Goal: Transaction & Acquisition: Purchase product/service

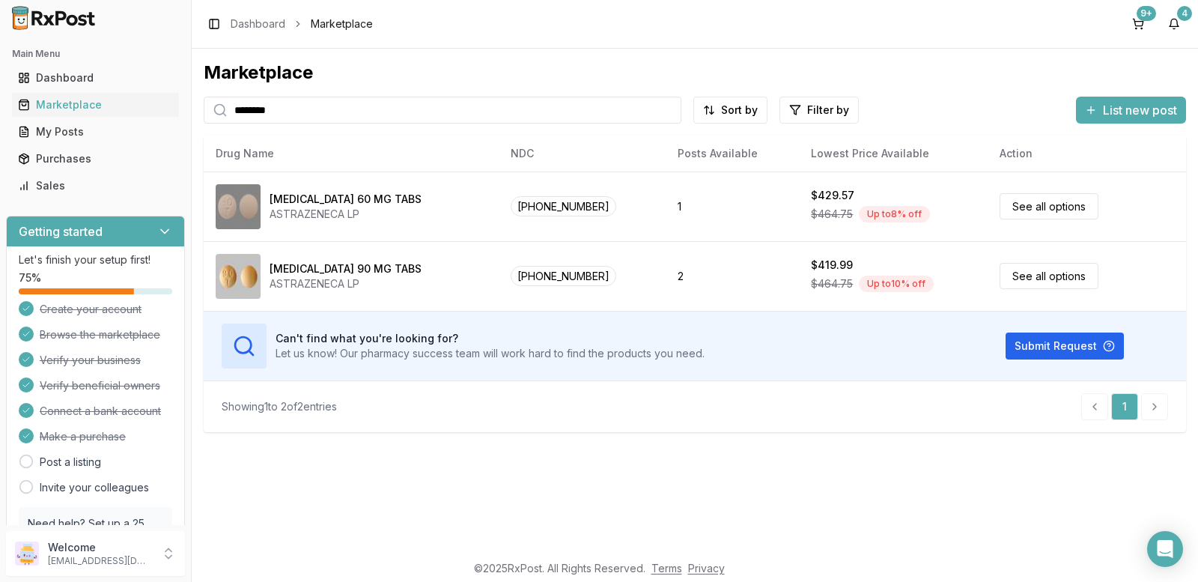
click at [338, 113] on input "********" at bounding box center [443, 110] width 478 height 27
type input "*"
type input "*******"
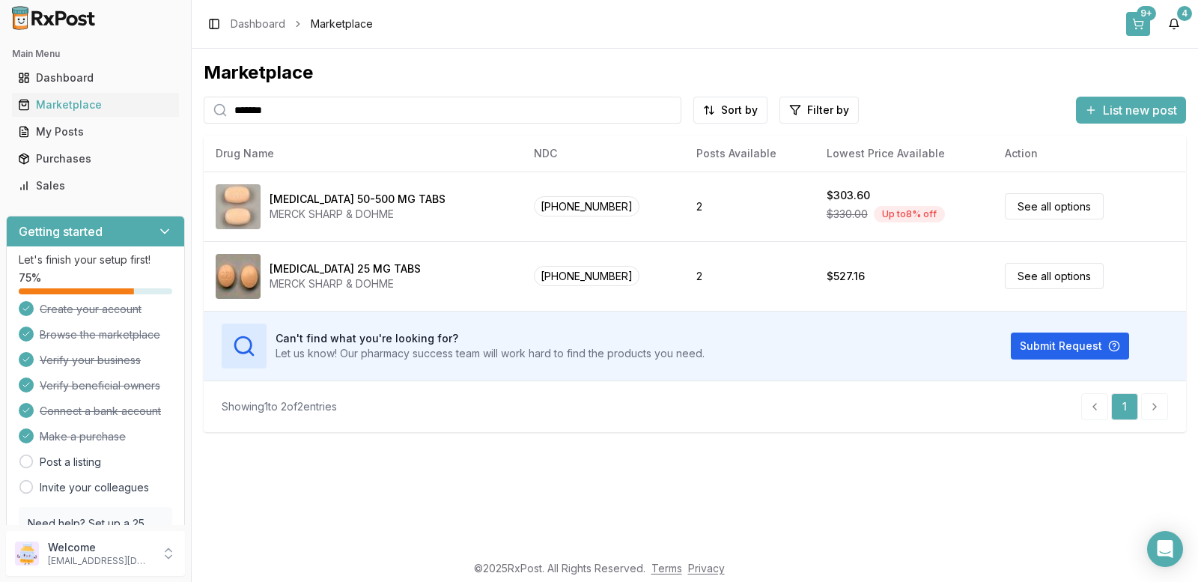
click at [1144, 23] on button "9+" at bounding box center [1138, 24] width 24 height 24
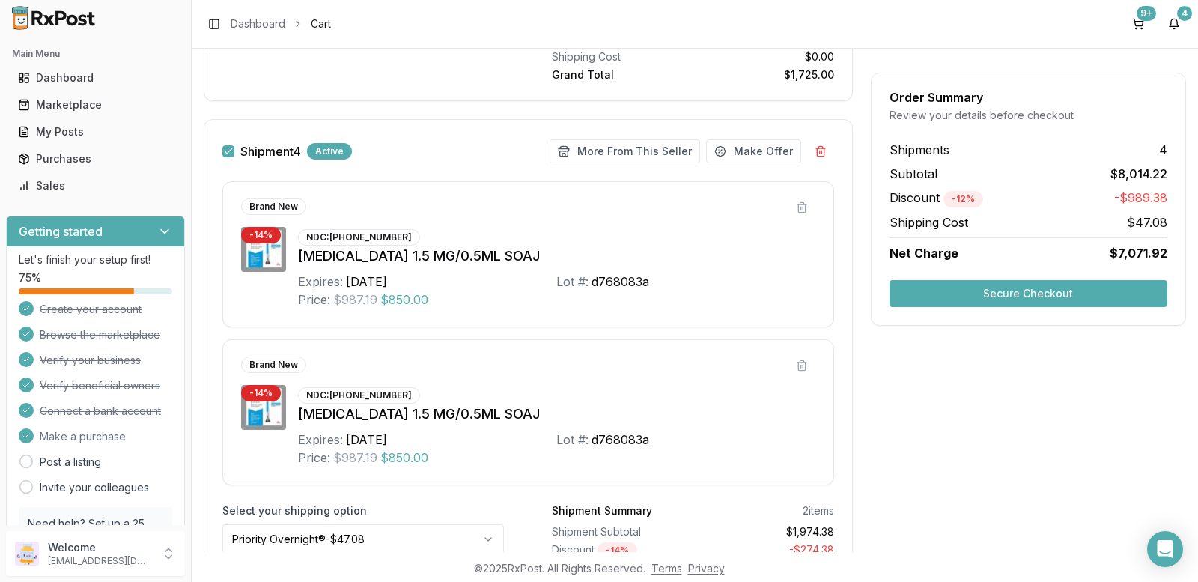
scroll to position [2497, 0]
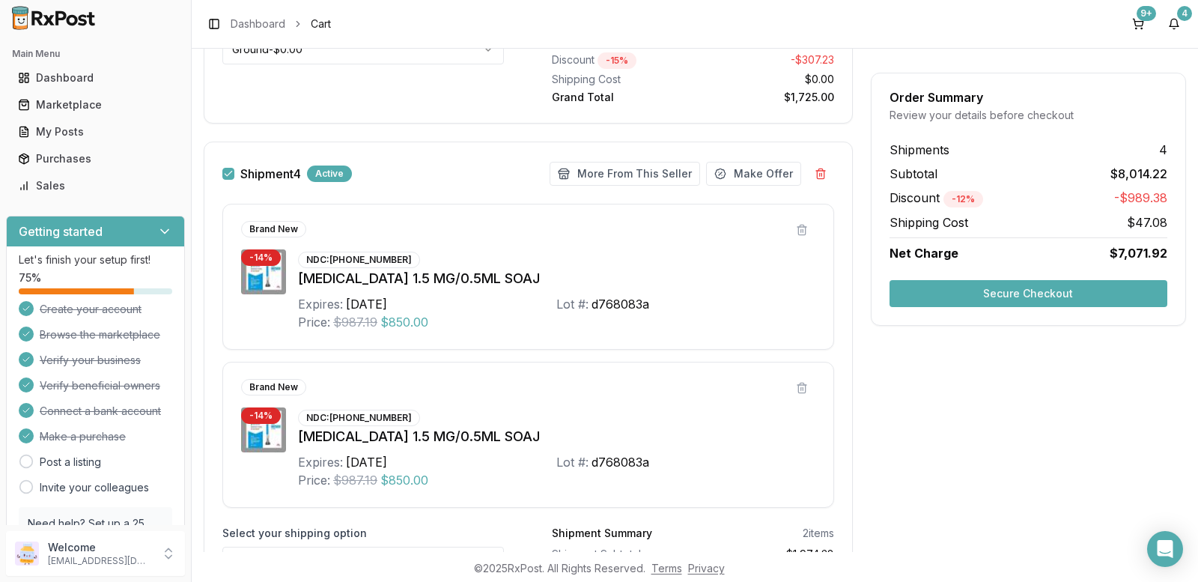
click at [325, 169] on div "Active" at bounding box center [329, 174] width 45 height 16
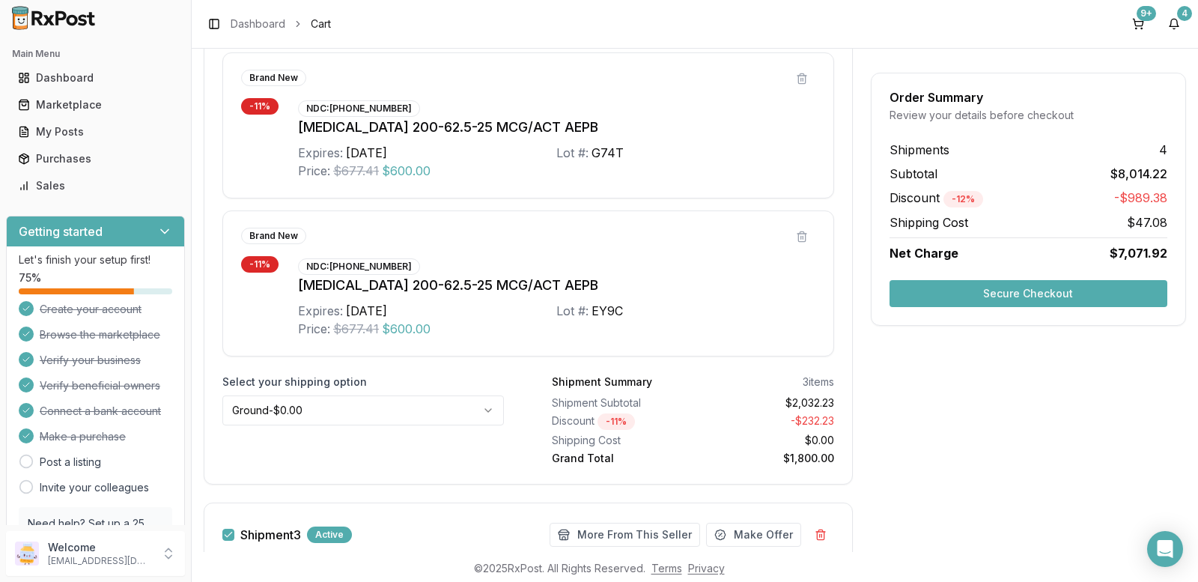
scroll to position [1423, 0]
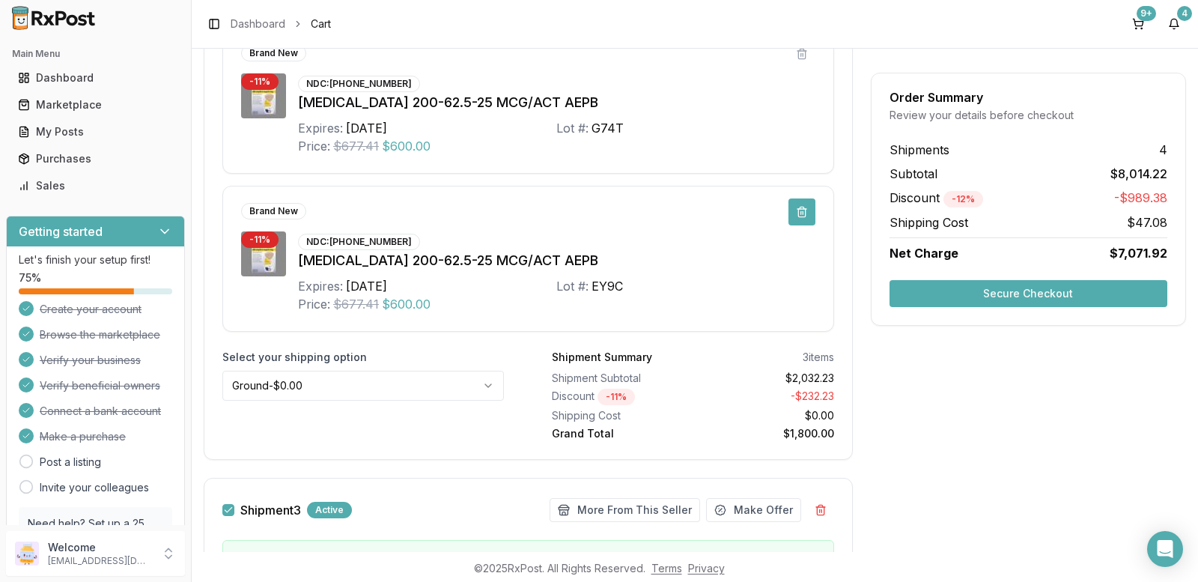
click at [796, 214] on button at bounding box center [802, 211] width 27 height 27
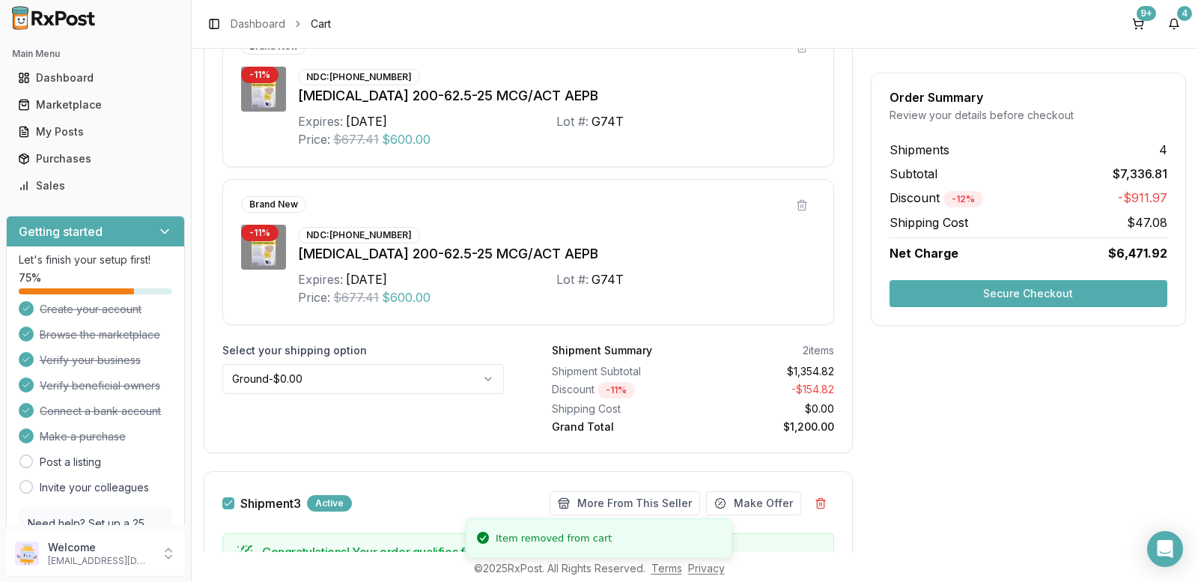
scroll to position [1198, 0]
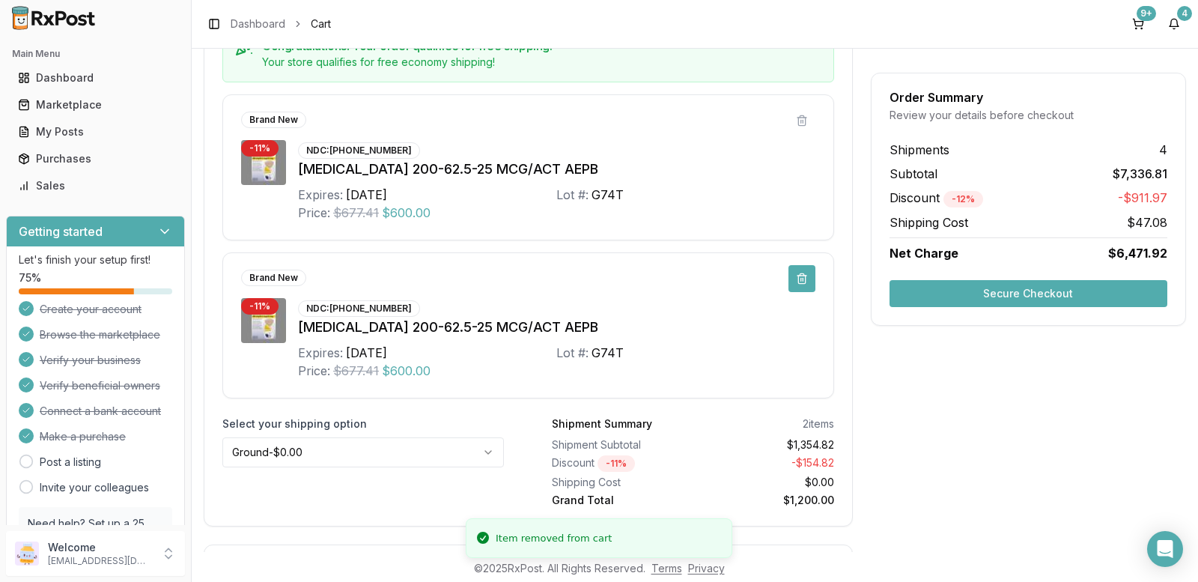
click at [799, 277] on button at bounding box center [802, 278] width 27 height 27
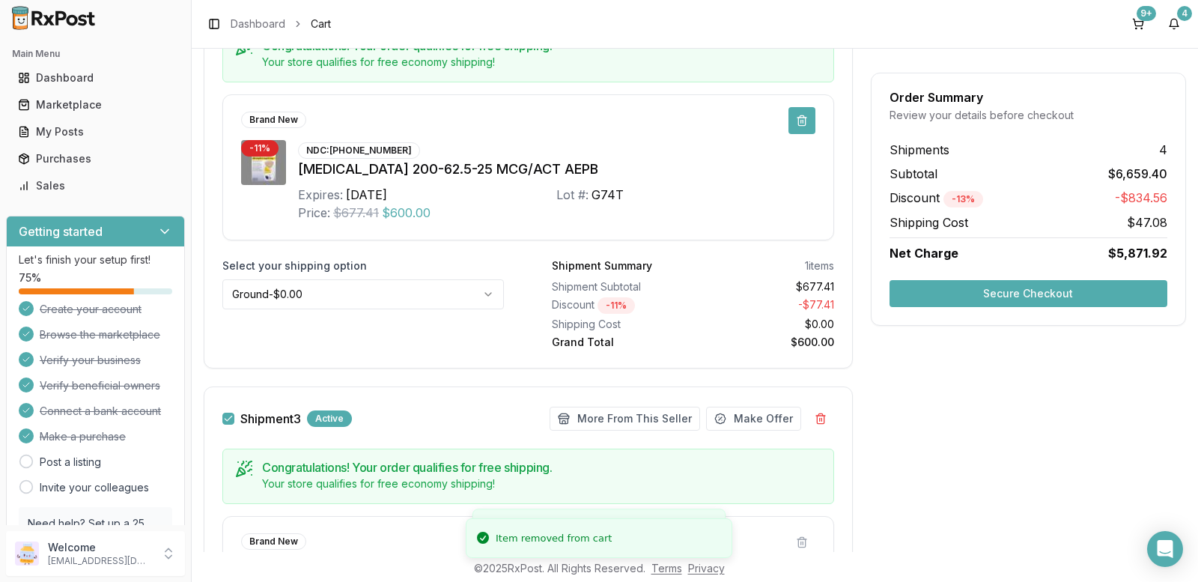
click at [795, 118] on button at bounding box center [802, 120] width 27 height 27
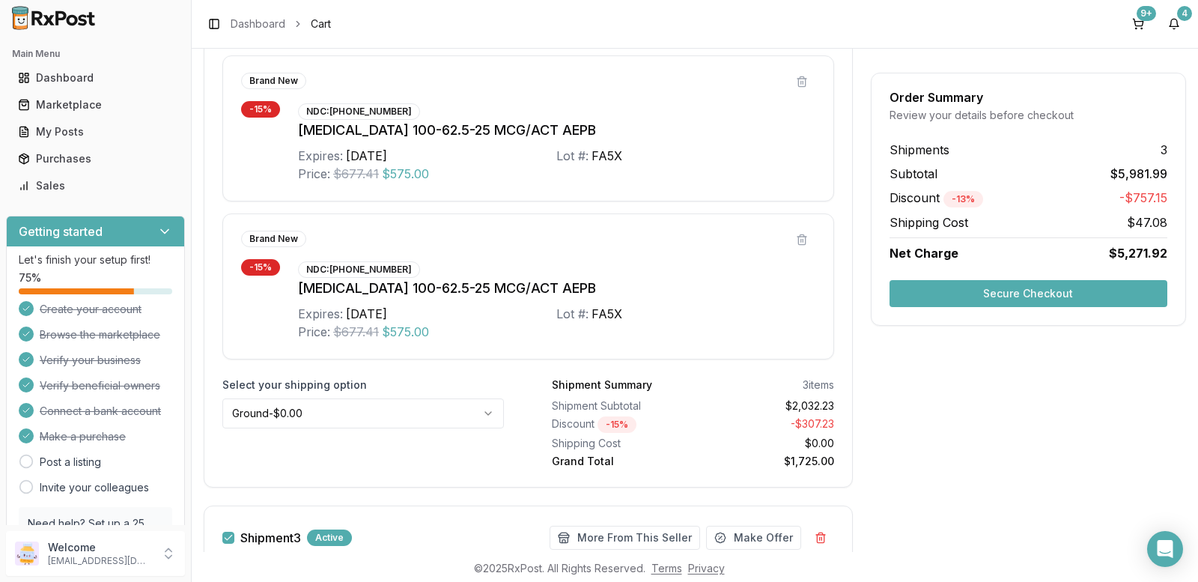
scroll to position [1385, 0]
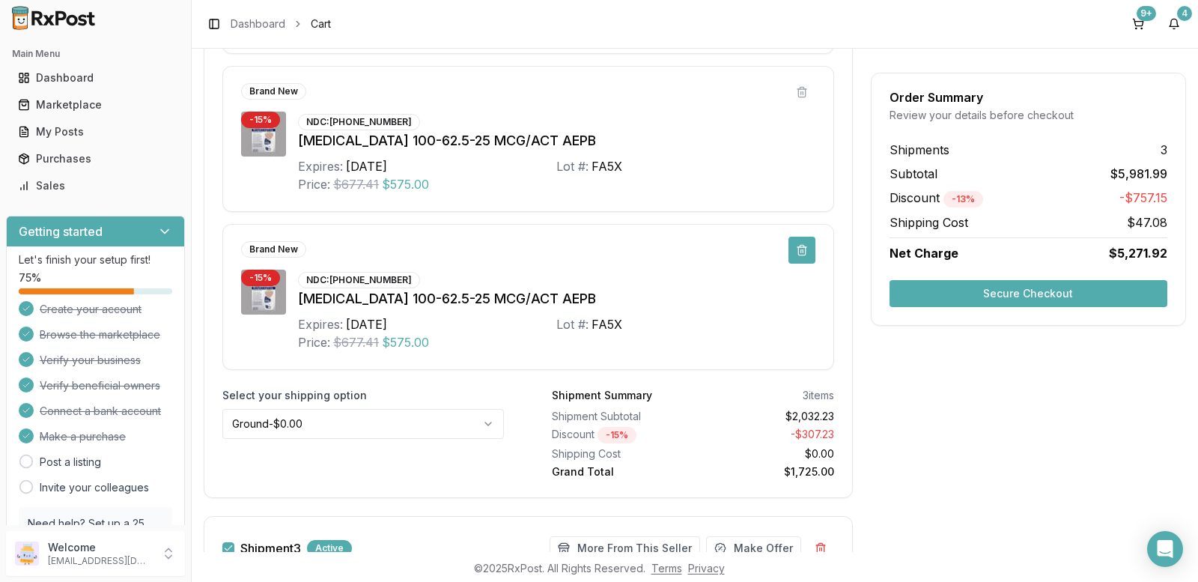
click at [796, 255] on button at bounding box center [802, 250] width 27 height 27
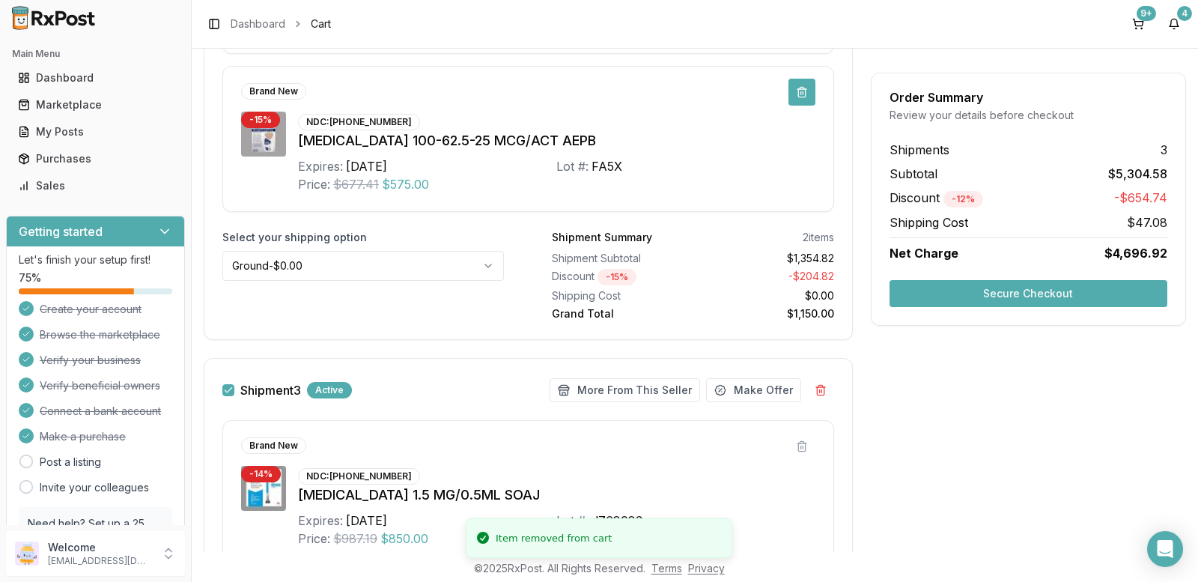
click at [799, 88] on button at bounding box center [802, 92] width 27 height 27
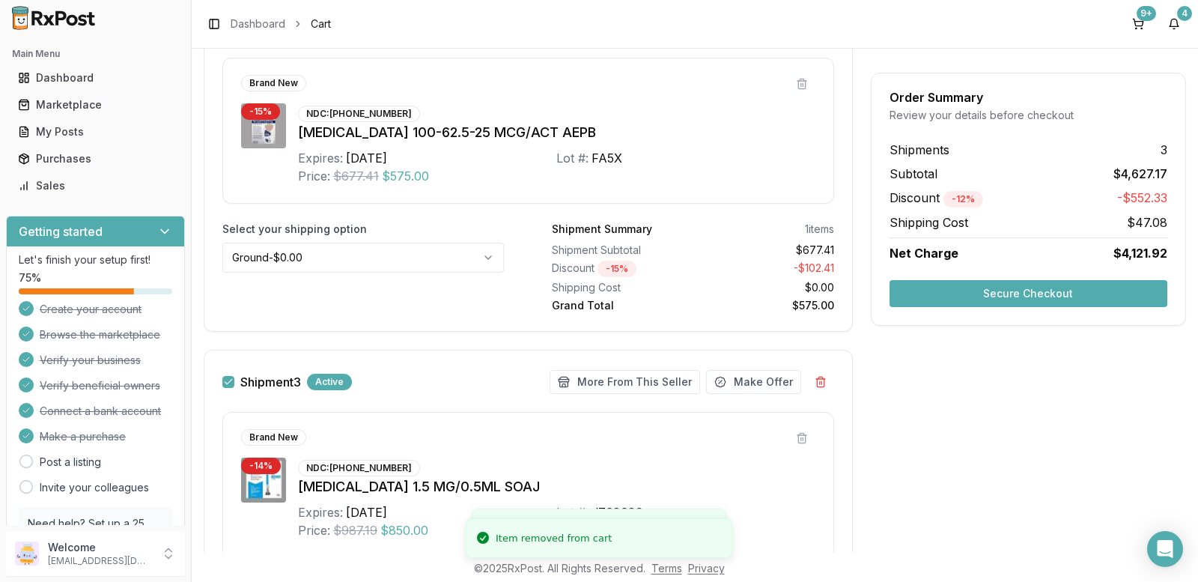
scroll to position [1160, 0]
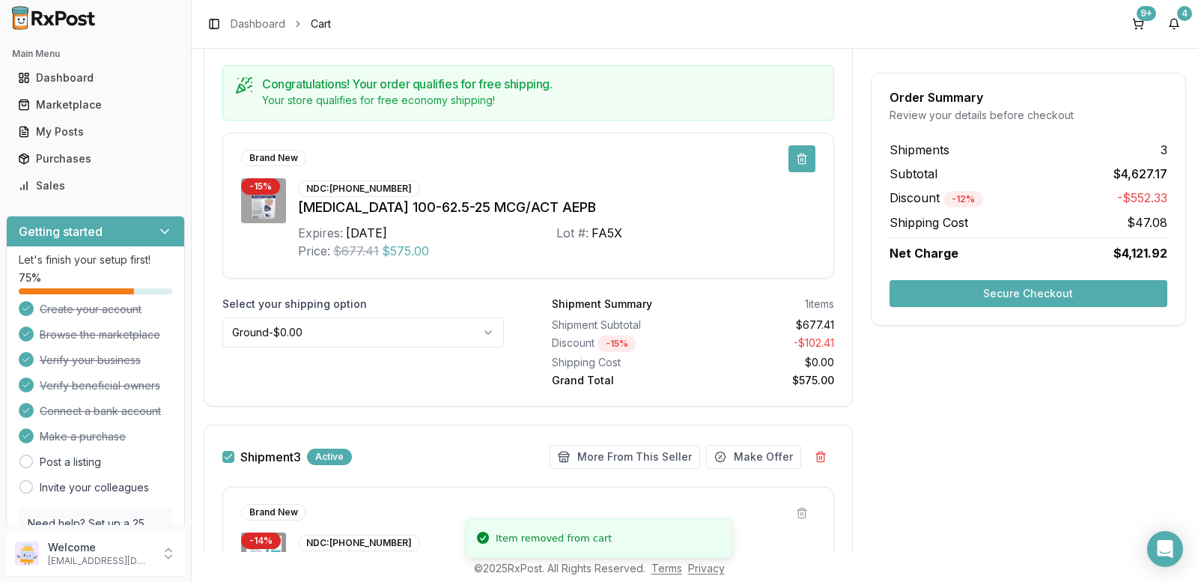
click at [801, 154] on button at bounding box center [802, 158] width 27 height 27
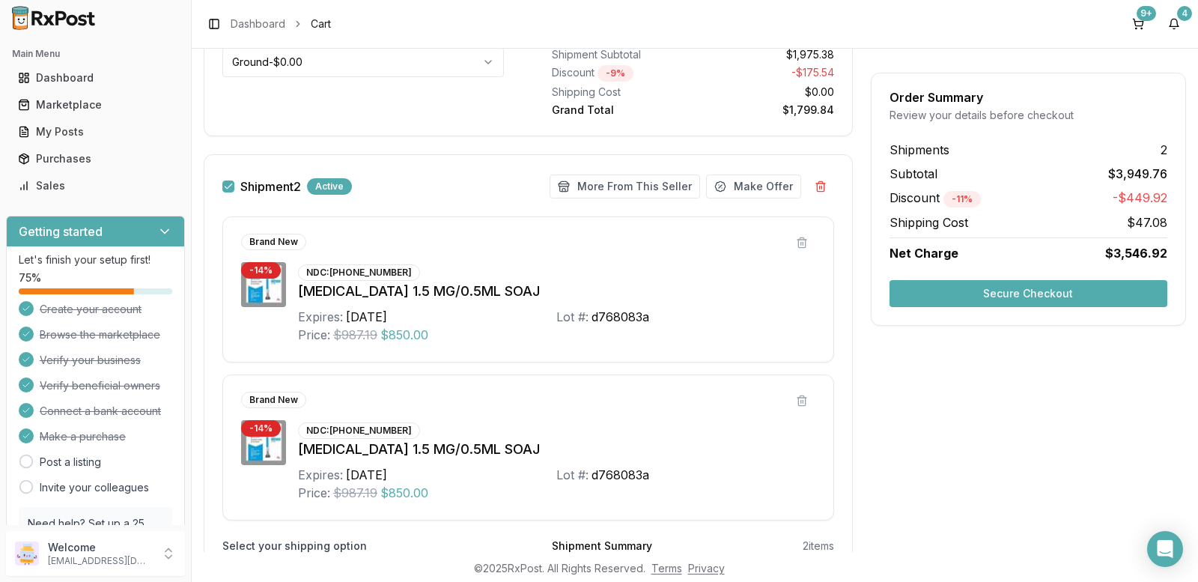
scroll to position [1123, 0]
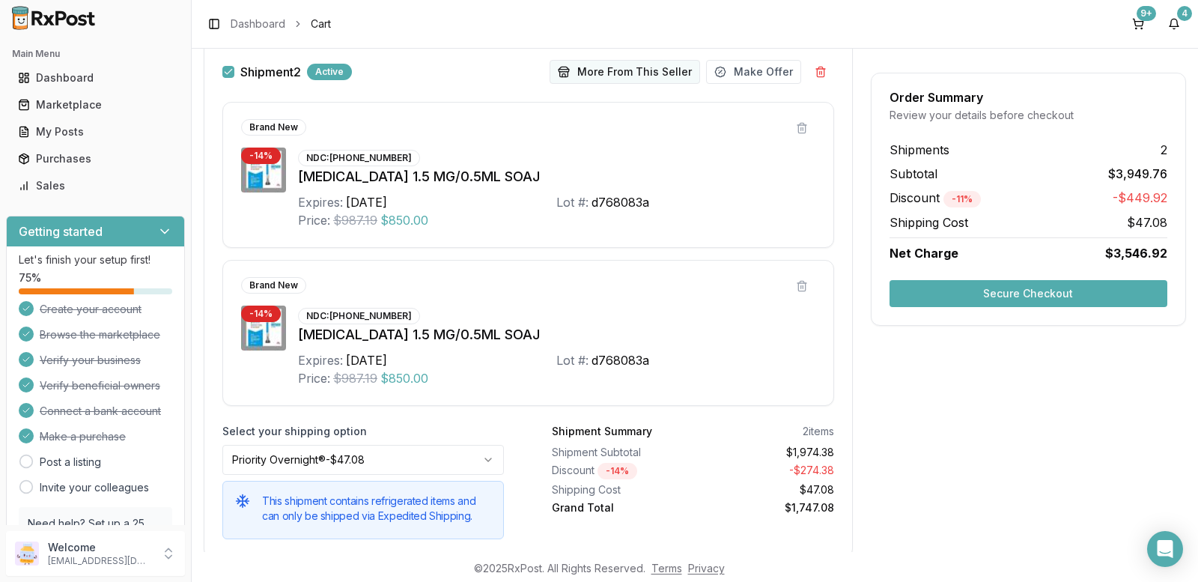
click at [589, 70] on button "More From This Seller" at bounding box center [625, 72] width 151 height 24
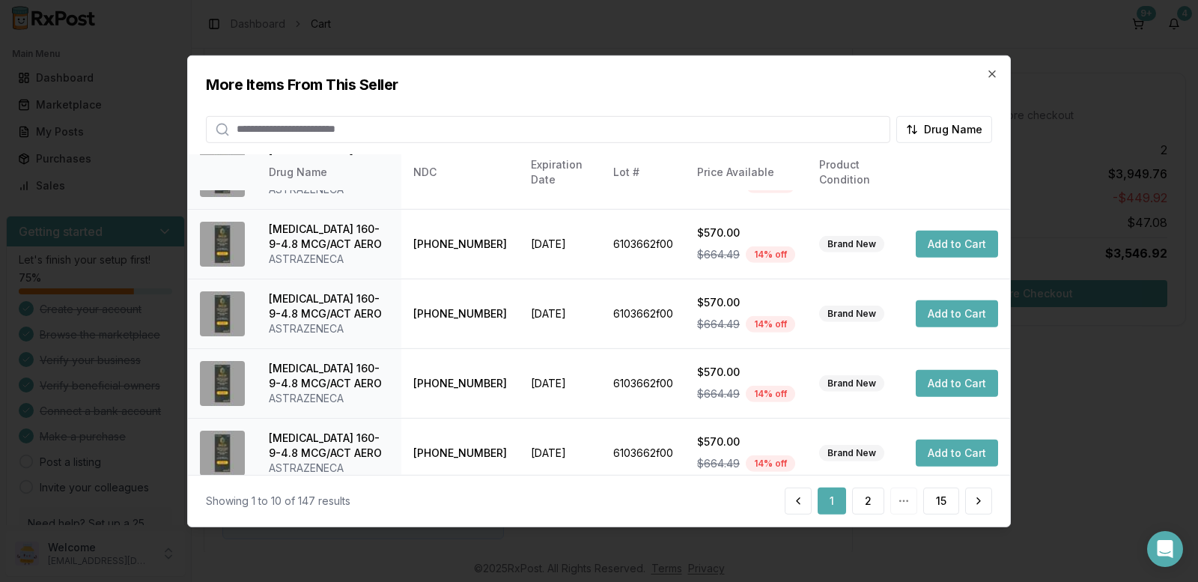
scroll to position [412, 0]
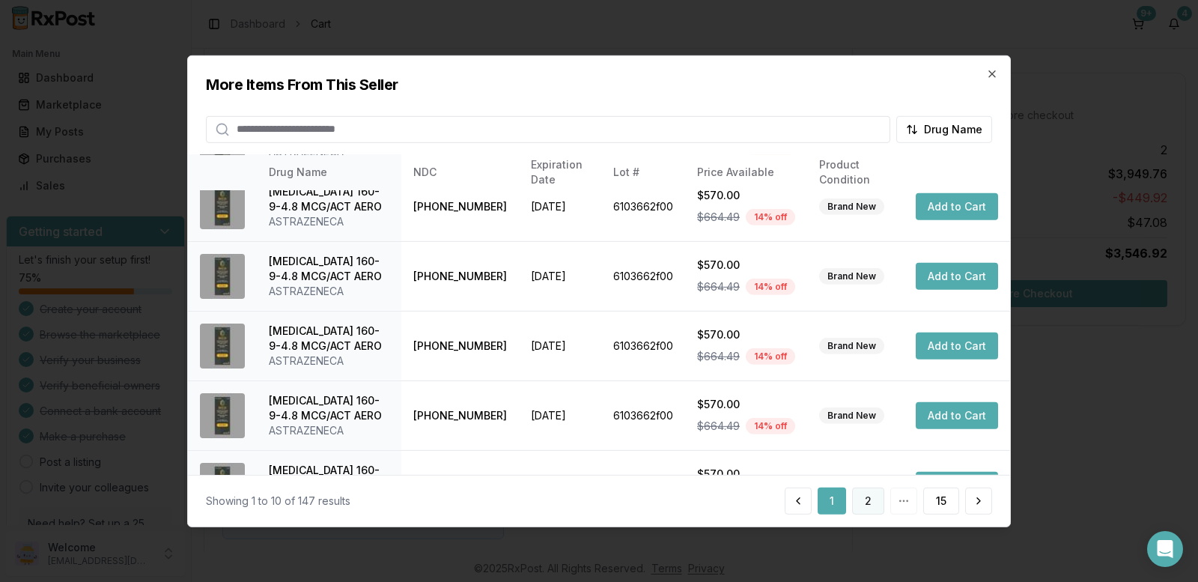
click at [860, 501] on button "2" at bounding box center [868, 501] width 32 height 27
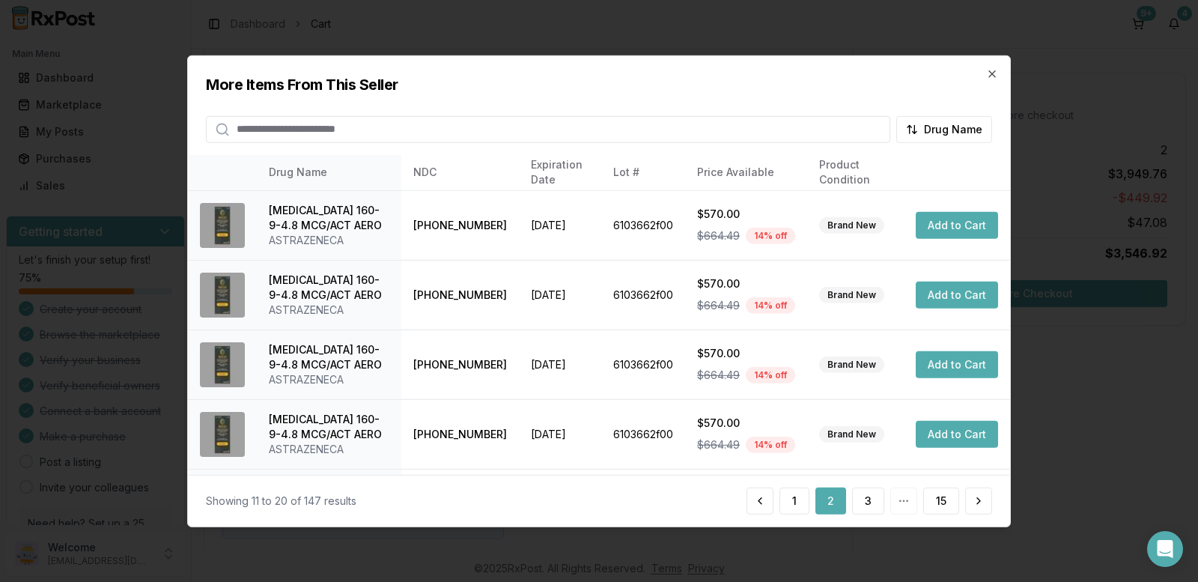
click at [333, 125] on input "search" at bounding box center [548, 128] width 684 height 27
type input "*********"
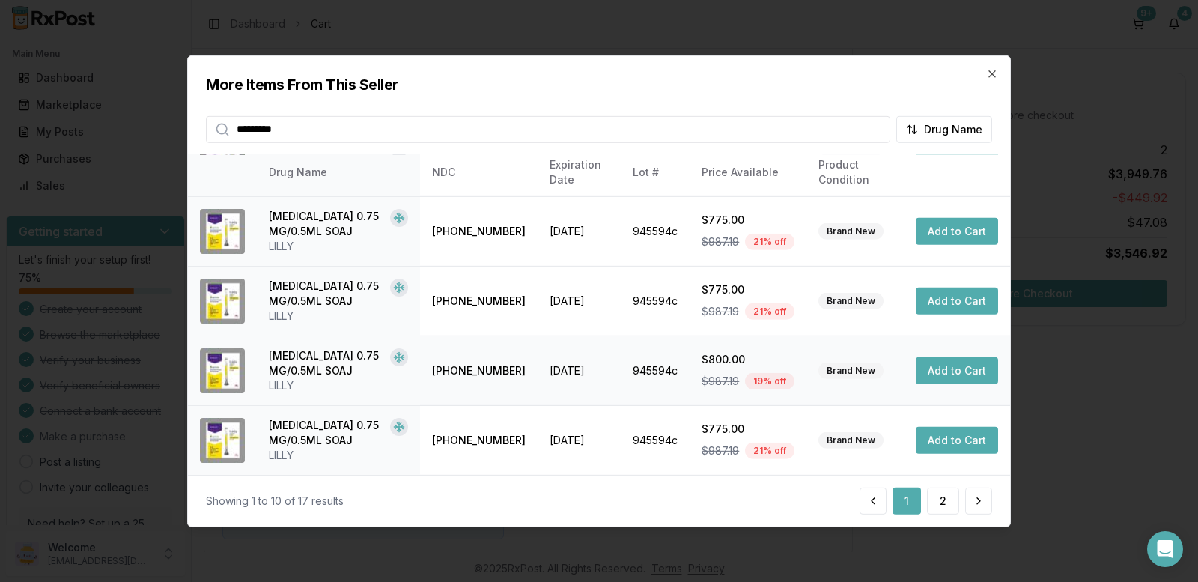
scroll to position [0, 0]
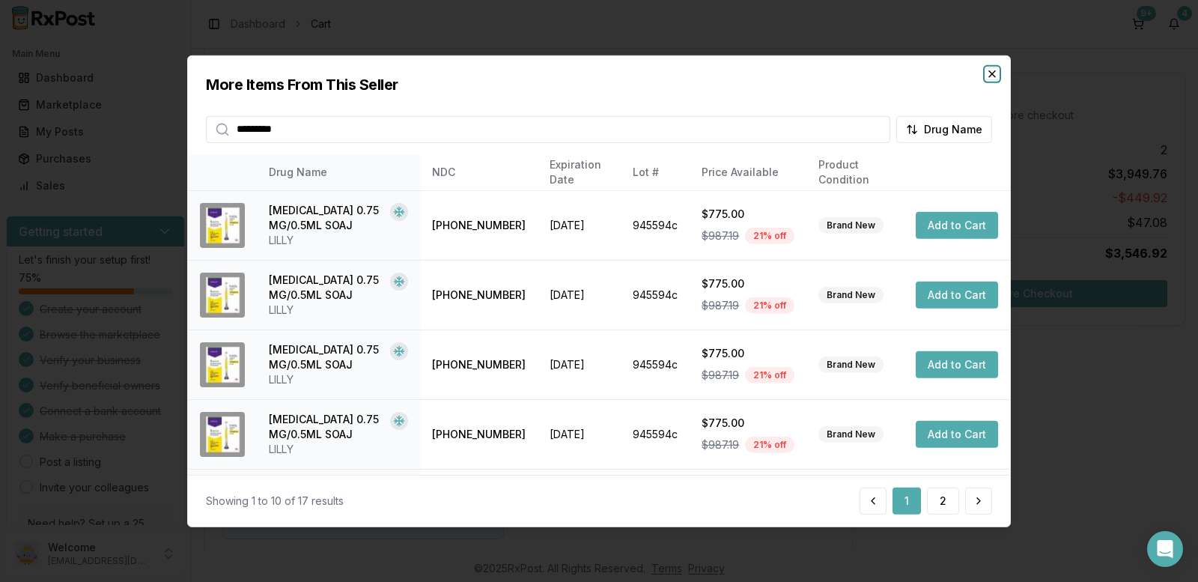
click at [988, 70] on icon "button" at bounding box center [992, 73] width 12 height 12
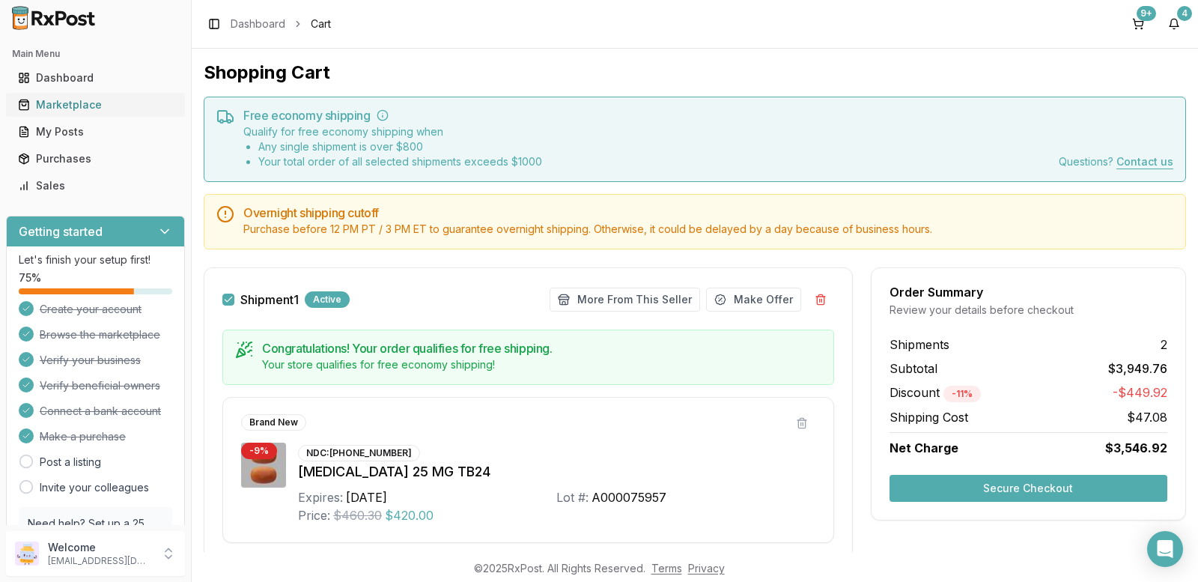
click at [60, 103] on div "Marketplace" at bounding box center [95, 104] width 155 height 15
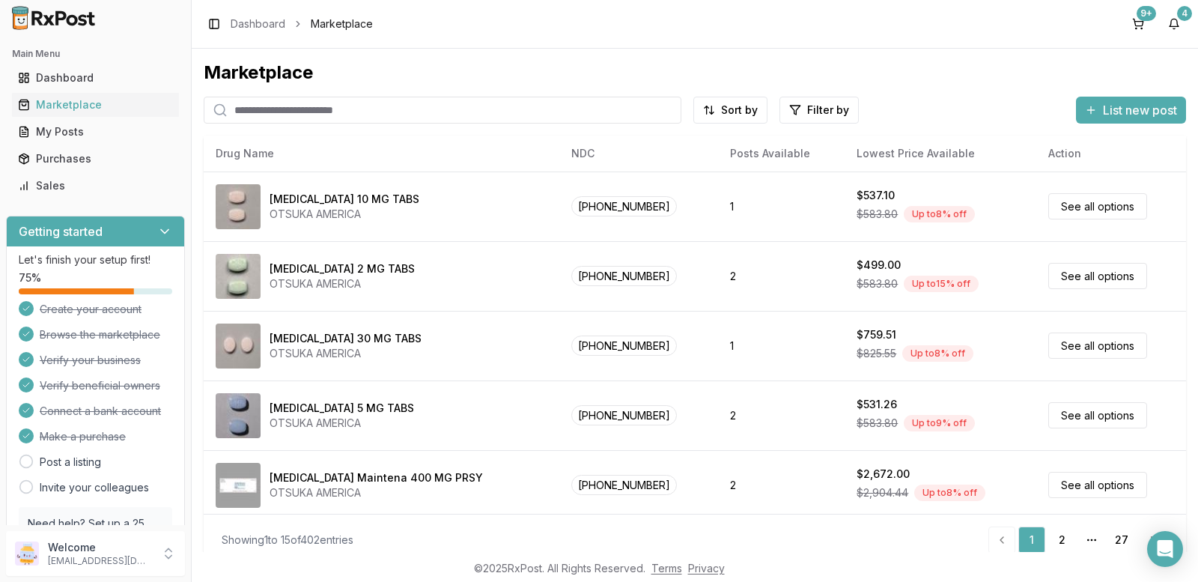
click at [298, 103] on input "search" at bounding box center [443, 110] width 478 height 27
type input "**********"
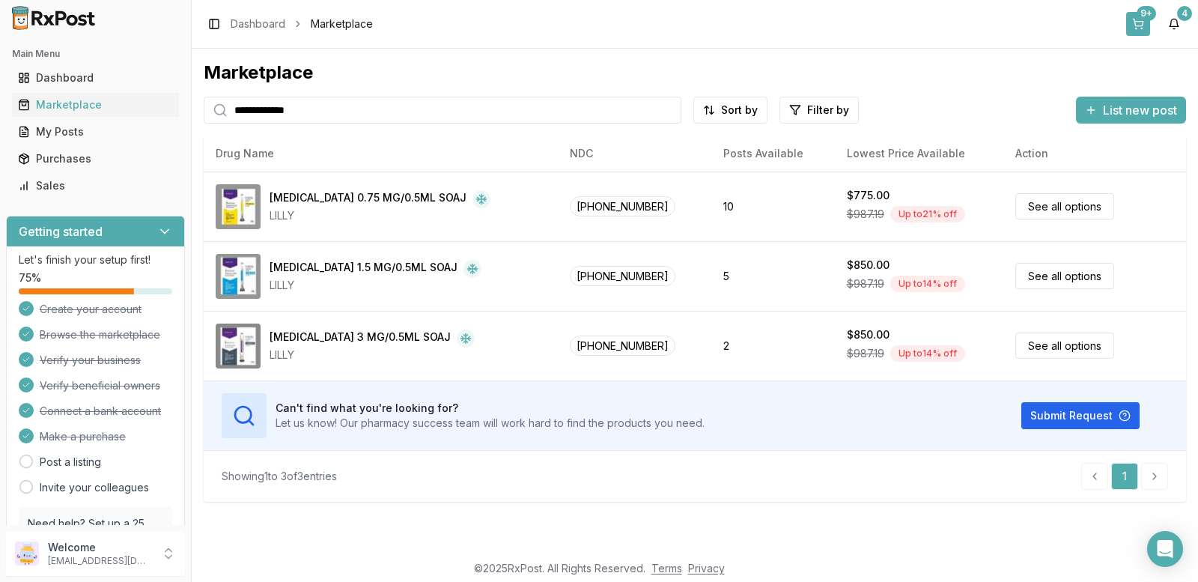
click at [1137, 27] on button "9+" at bounding box center [1138, 24] width 24 height 24
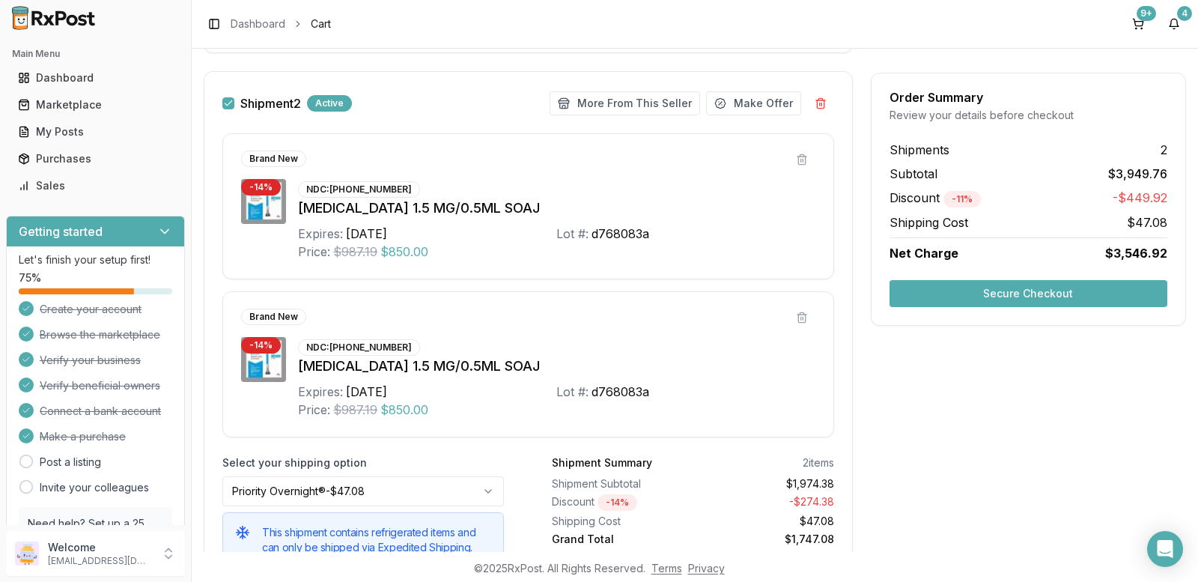
scroll to position [1022, 0]
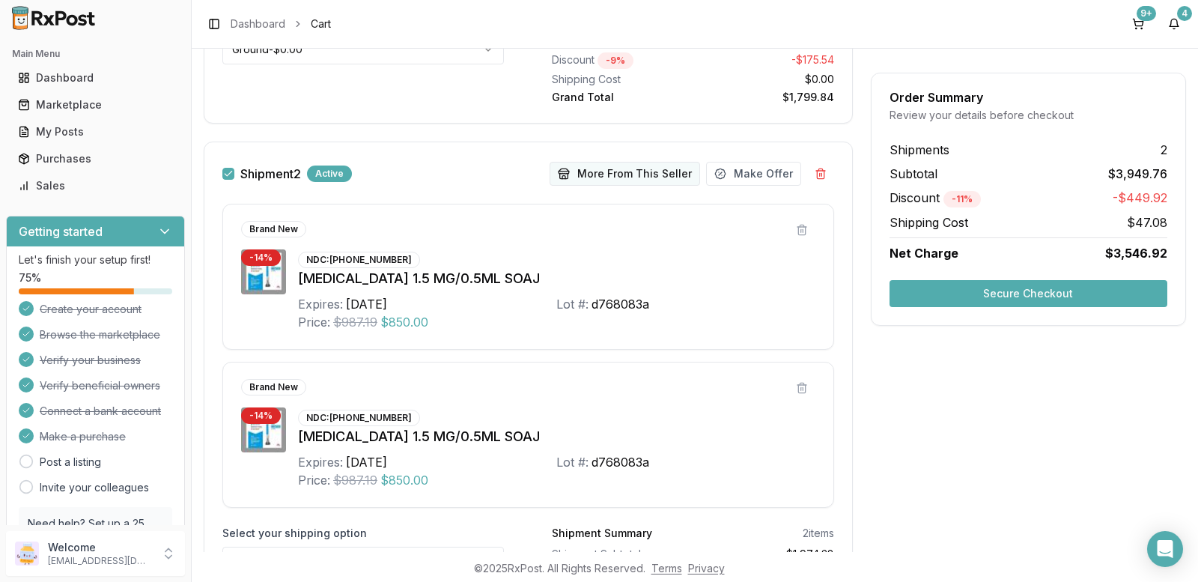
click at [623, 171] on button "More From This Seller" at bounding box center [625, 174] width 151 height 24
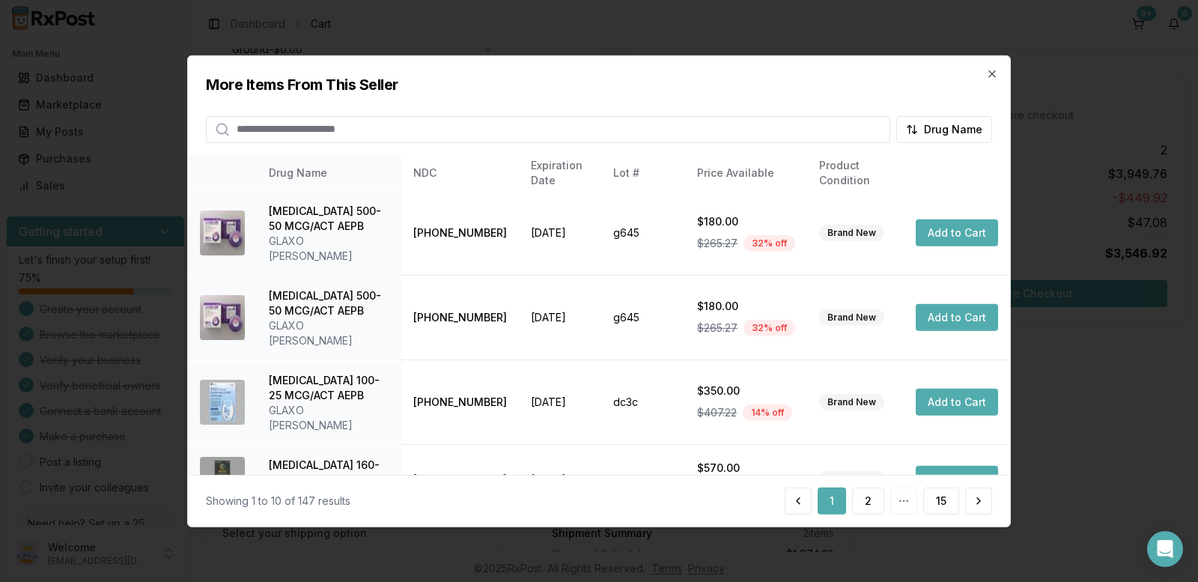
click at [310, 139] on input "search" at bounding box center [548, 128] width 684 height 27
type input "*********"
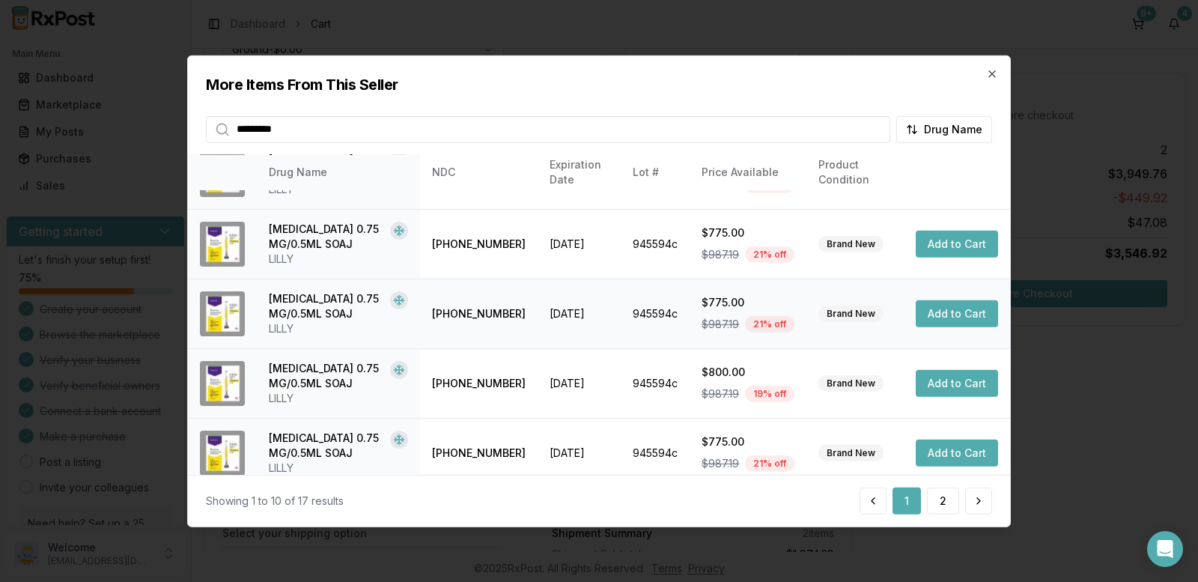
scroll to position [412, 0]
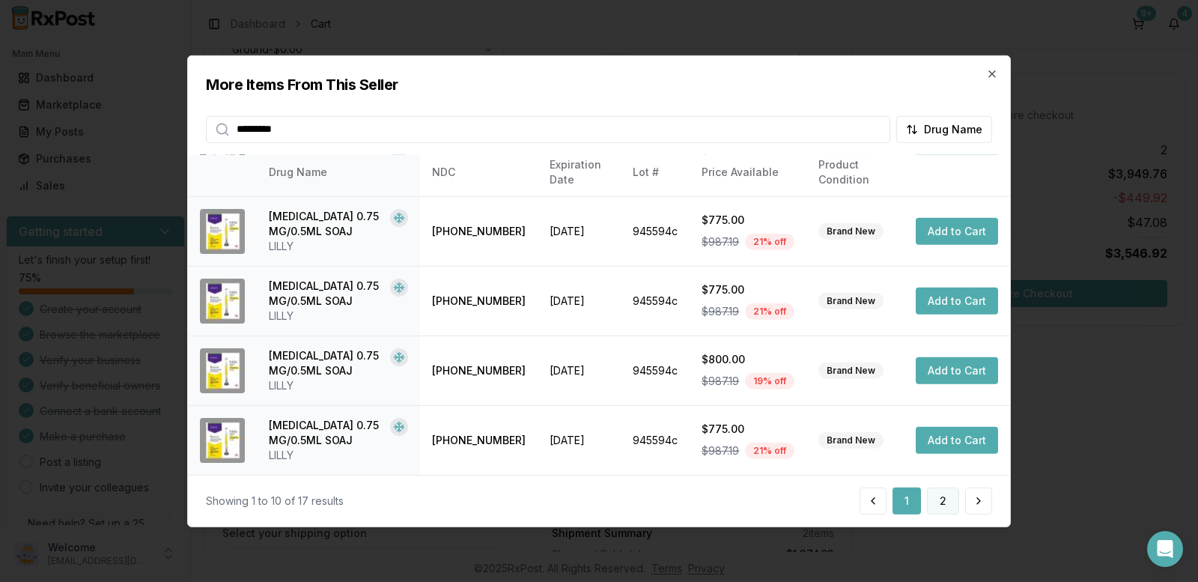
click at [941, 502] on button "2" at bounding box center [943, 501] width 32 height 27
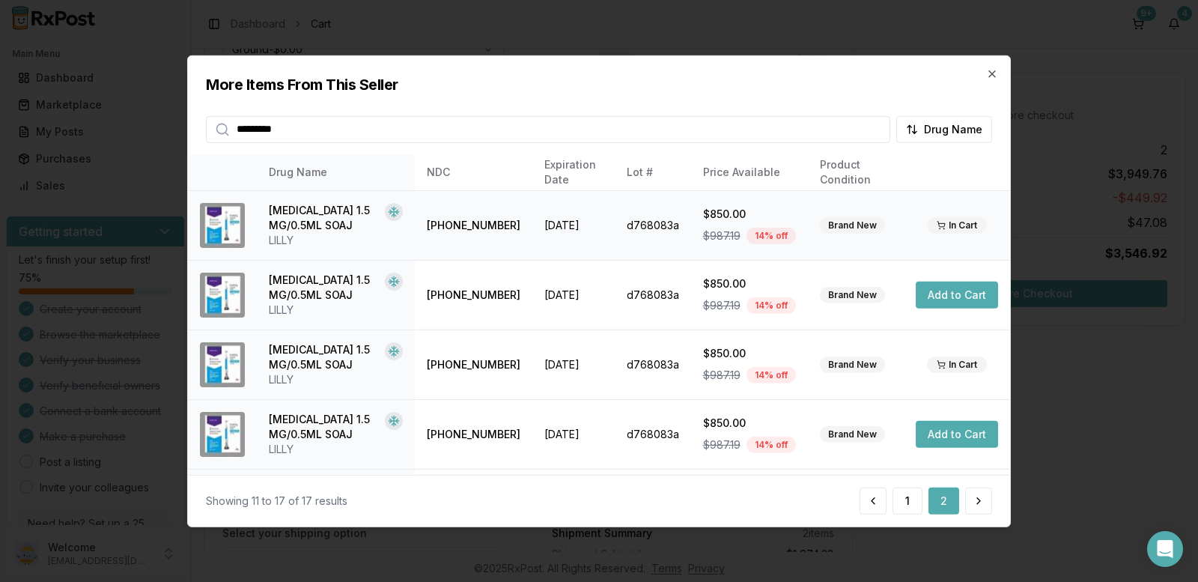
click at [950, 228] on div "In Cart" at bounding box center [957, 225] width 60 height 16
click at [939, 299] on button "Add to Cart" at bounding box center [957, 295] width 82 height 27
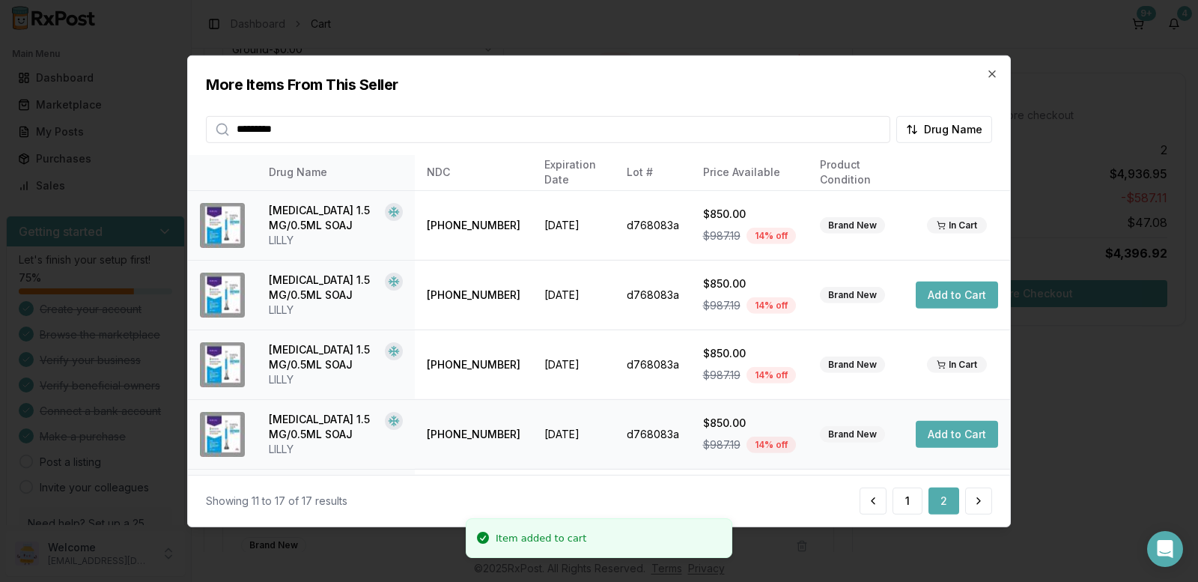
click at [947, 437] on button "Add to Cart" at bounding box center [957, 434] width 82 height 27
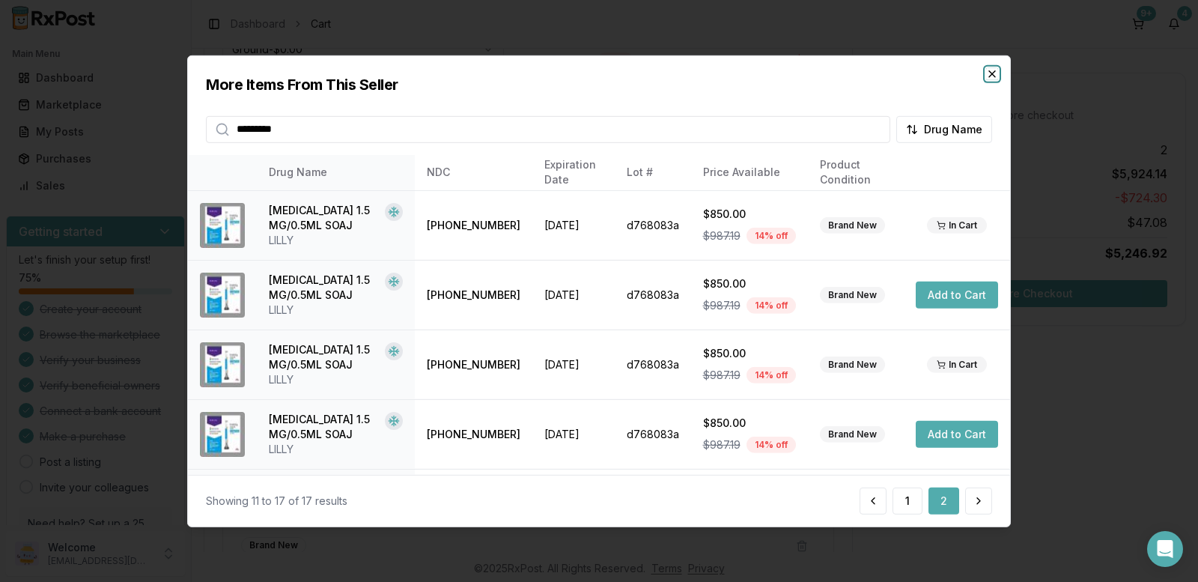
click at [997, 79] on icon "button" at bounding box center [992, 73] width 12 height 12
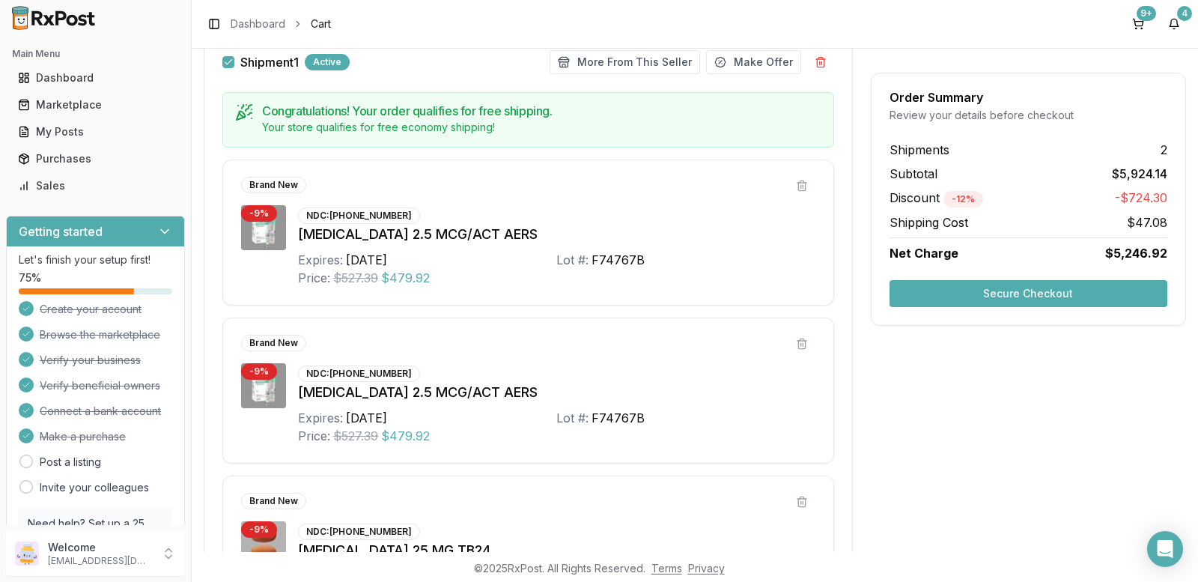
scroll to position [214, 0]
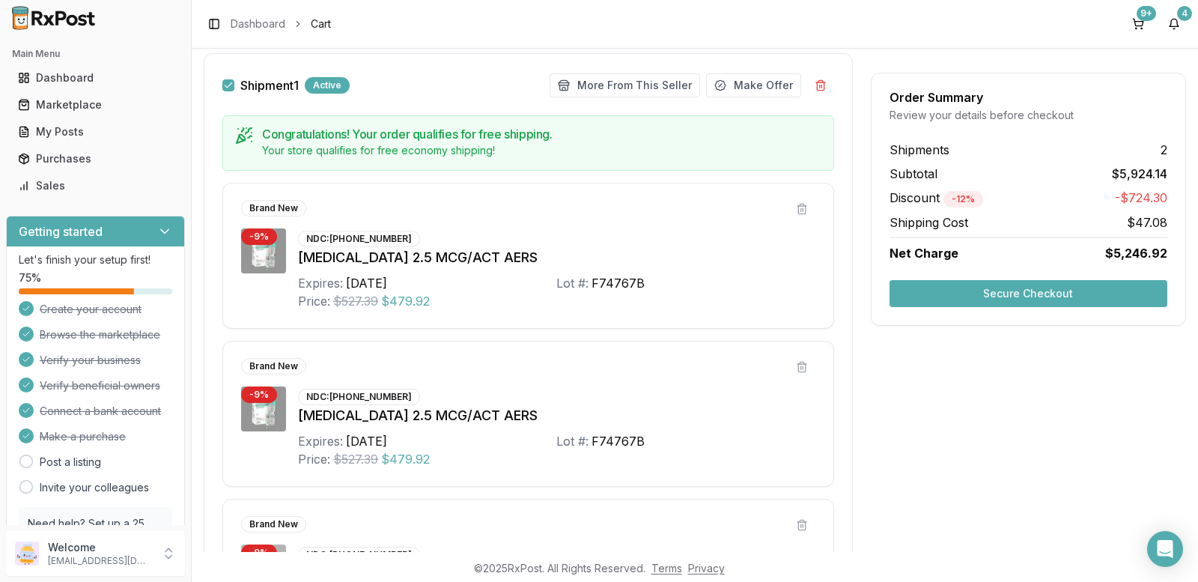
click at [995, 297] on button "Secure Checkout" at bounding box center [1029, 293] width 278 height 27
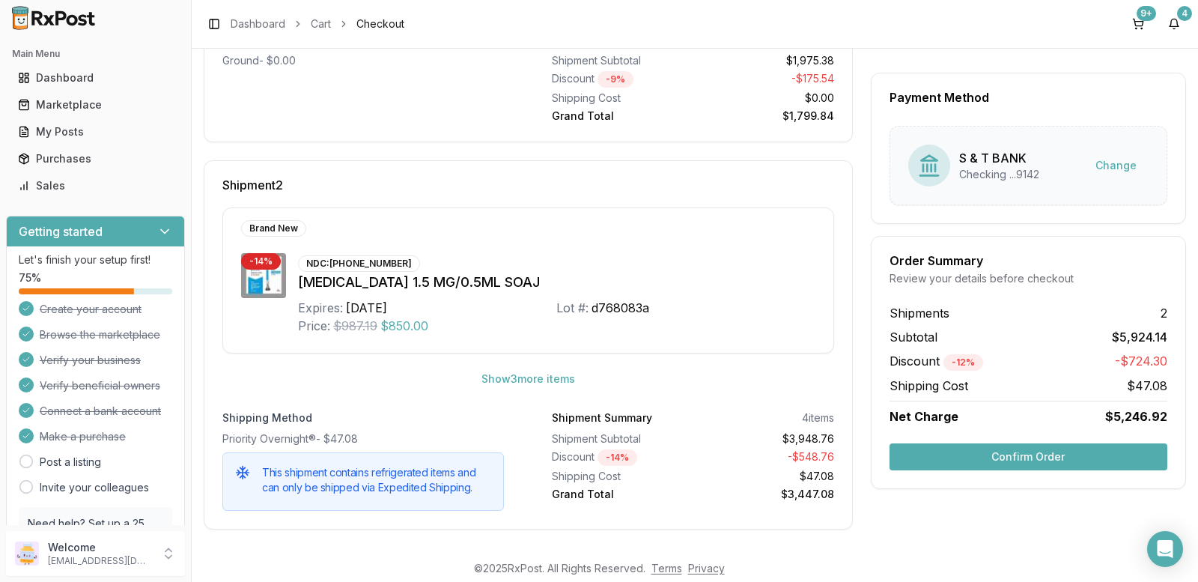
scroll to position [436, 0]
click at [1033, 465] on button "Confirm Order" at bounding box center [1029, 456] width 278 height 27
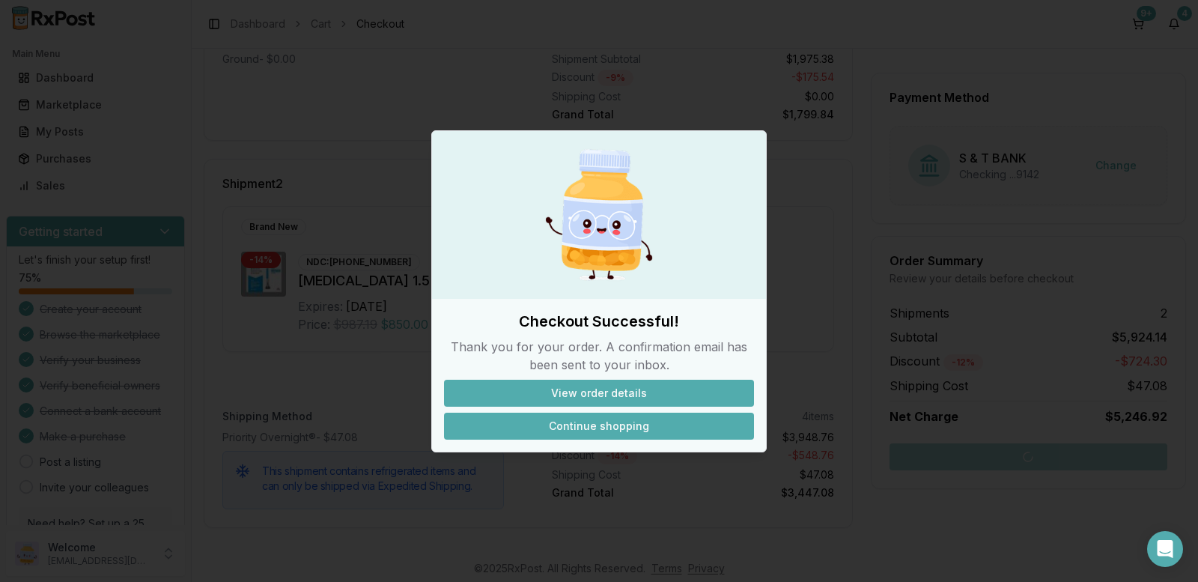
click at [632, 423] on button "Continue shopping" at bounding box center [599, 426] width 310 height 27
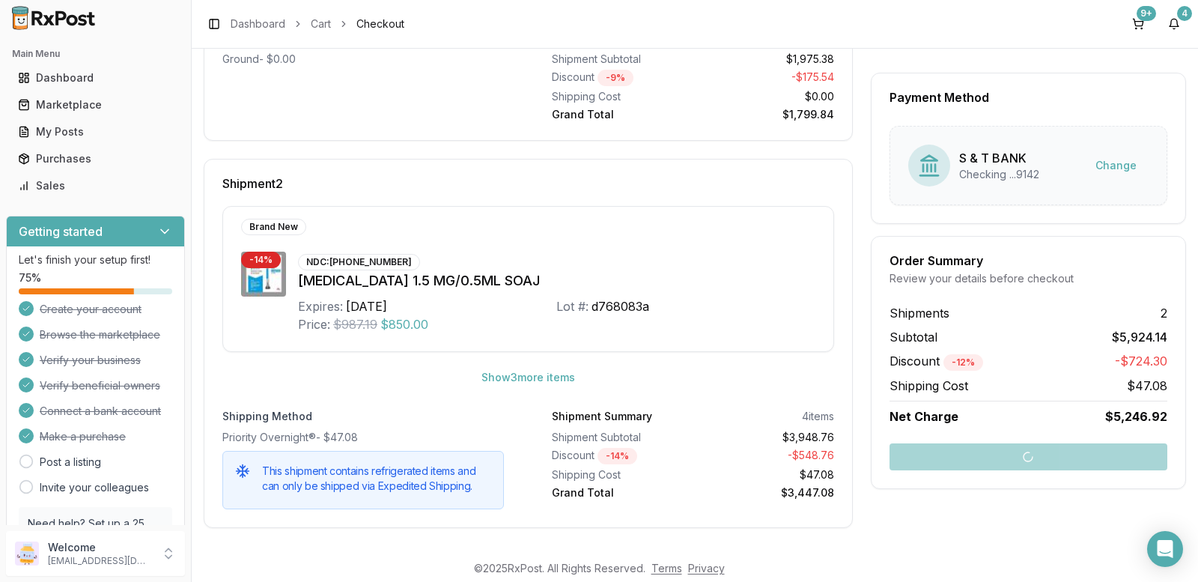
scroll to position [13, 0]
